Goal: Register for event/course

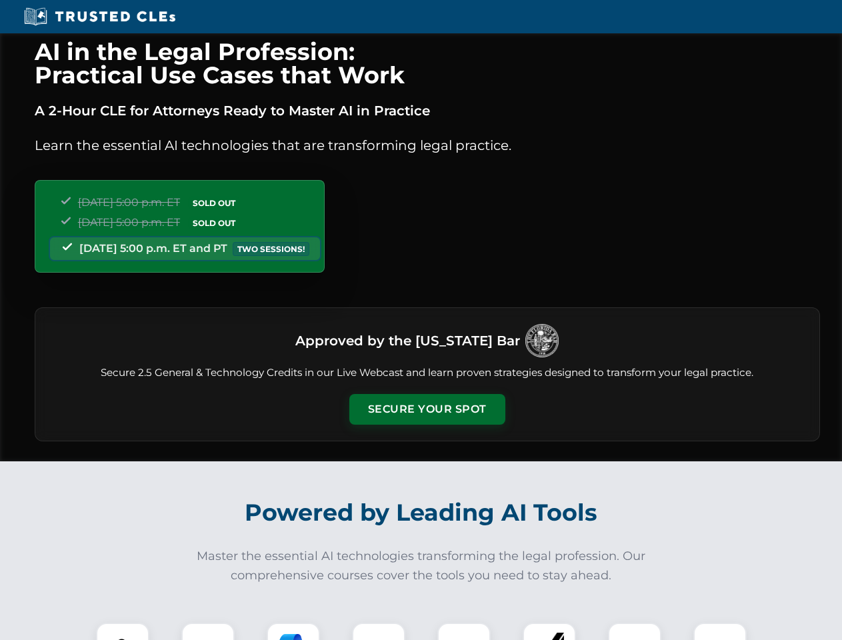
click at [427, 409] on button "Secure Your Spot" at bounding box center [427, 409] width 156 height 31
click at [123, 631] on img at bounding box center [122, 649] width 39 height 39
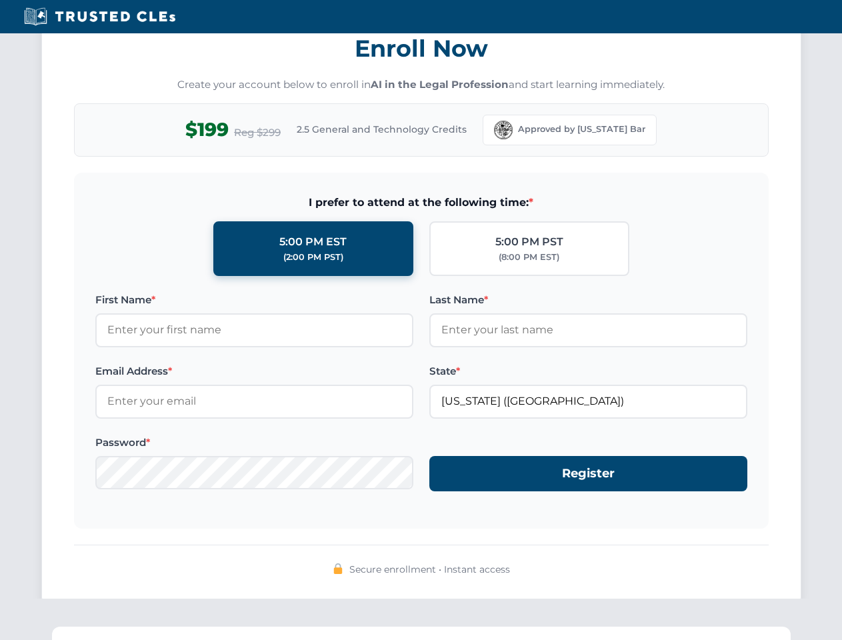
scroll to position [1308, 0]
